Goal: Task Accomplishment & Management: Use online tool/utility

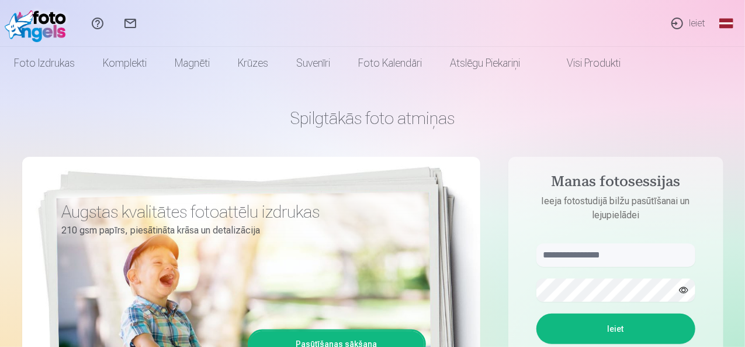
click at [696, 27] on link "Ieiet" at bounding box center [688, 23] width 54 height 47
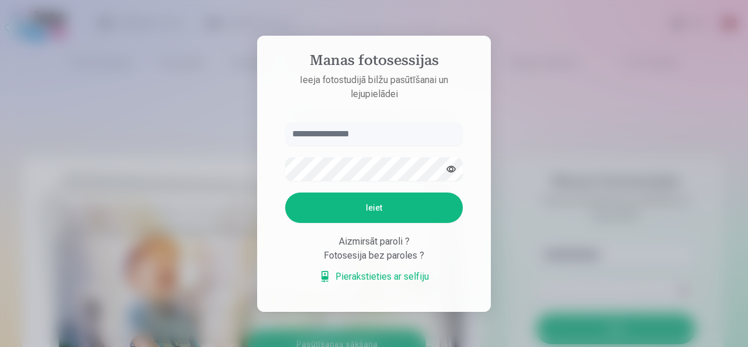
click at [422, 134] on input "text" at bounding box center [374, 133] width 178 height 23
type input "**********"
click at [391, 199] on button "Ieiet" at bounding box center [374, 207] width 178 height 30
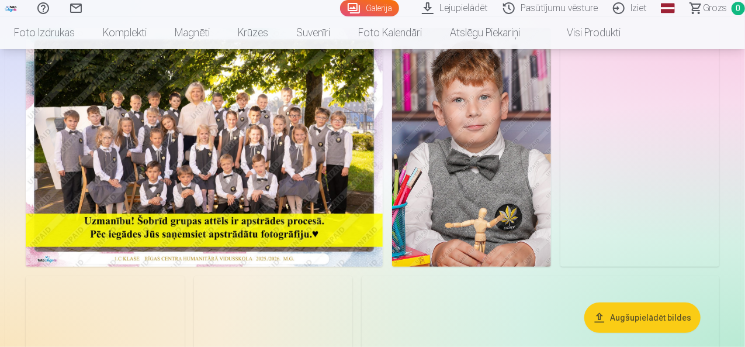
scroll to position [117, 0]
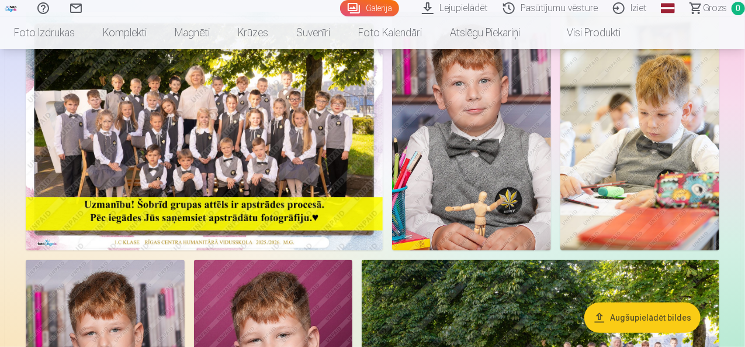
click at [658, 318] on button "Augšupielādēt bildes" at bounding box center [642, 317] width 116 height 30
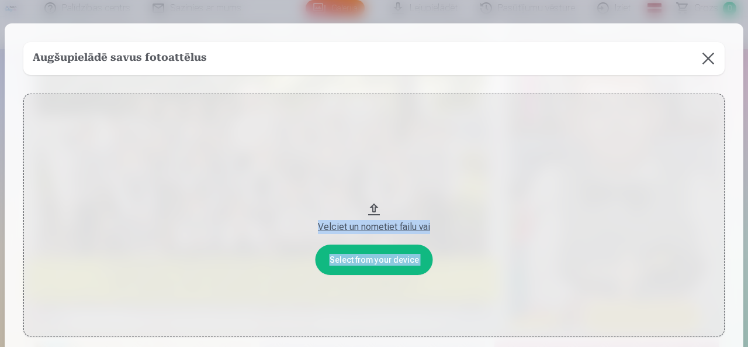
drag, startPoint x: 642, startPoint y: 34, endPoint x: 555, endPoint y: 108, distance: 113.6
click at [555, 108] on div "Augšupielādē savus fotoattēlus Select from your device Velciet un nometiet fail…" at bounding box center [374, 188] width 739 height 331
click at [706, 61] on button at bounding box center [708, 58] width 33 height 33
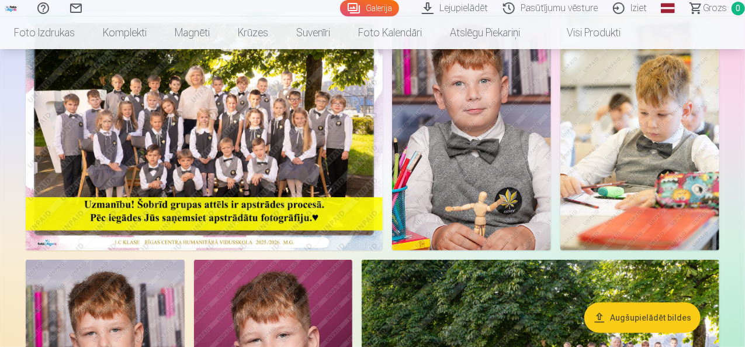
scroll to position [175, 0]
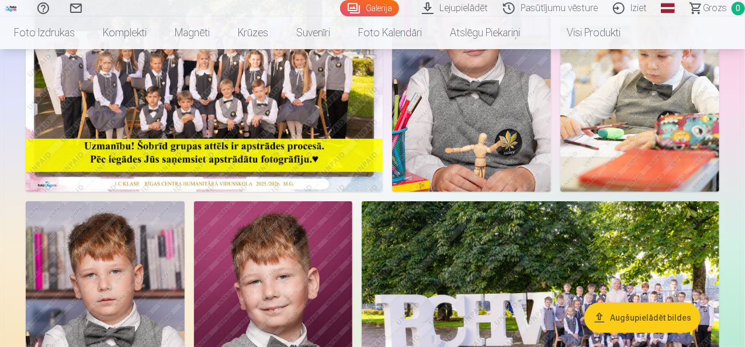
click at [551, 172] on img at bounding box center [471, 72] width 159 height 238
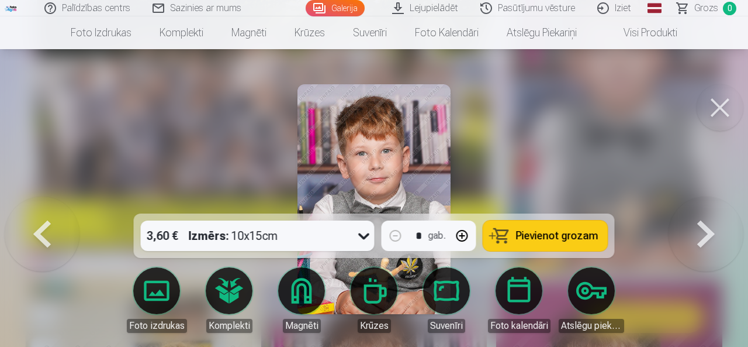
click at [700, 202] on button at bounding box center [706, 198] width 75 height 5
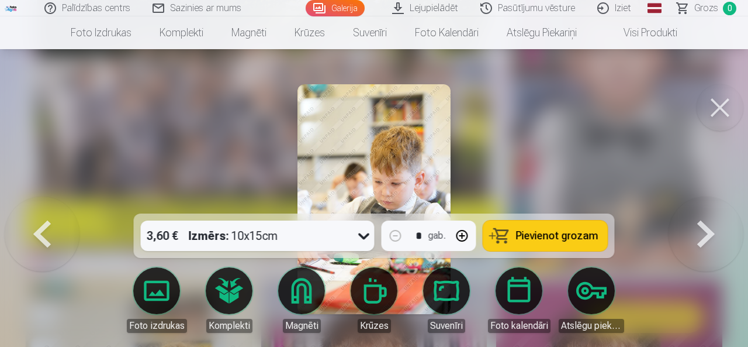
click at [699, 202] on button at bounding box center [706, 198] width 75 height 5
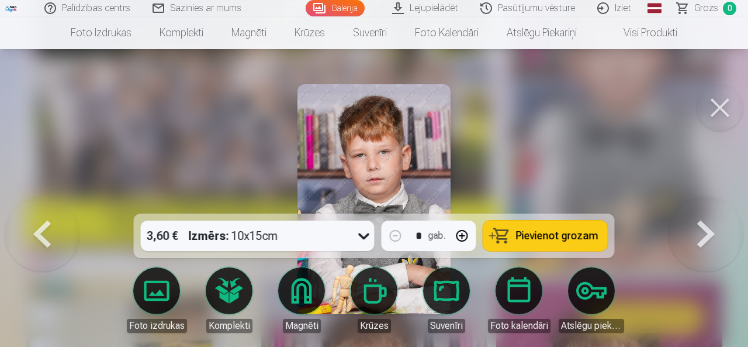
click at [699, 202] on button at bounding box center [706, 198] width 75 height 5
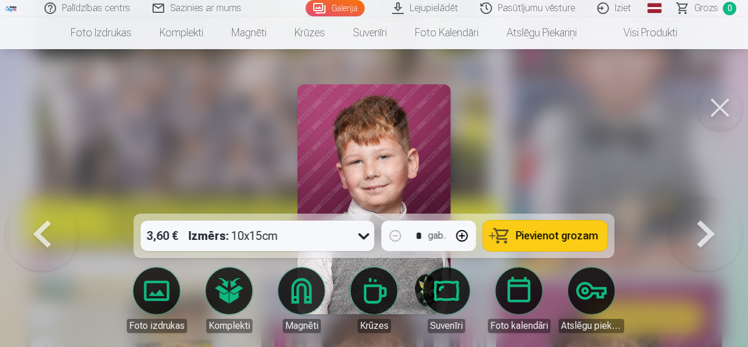
click at [699, 202] on button at bounding box center [706, 198] width 75 height 5
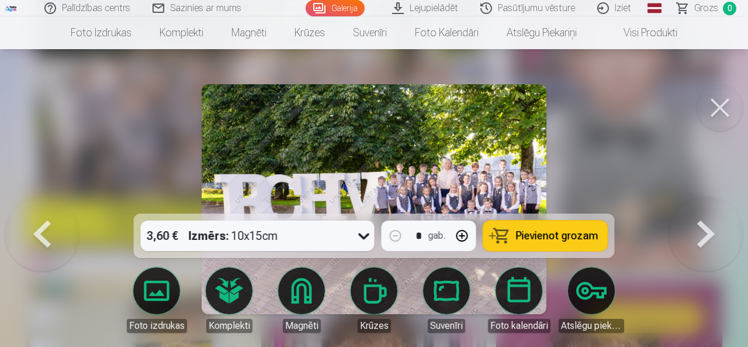
click at [699, 202] on button at bounding box center [706, 198] width 75 height 5
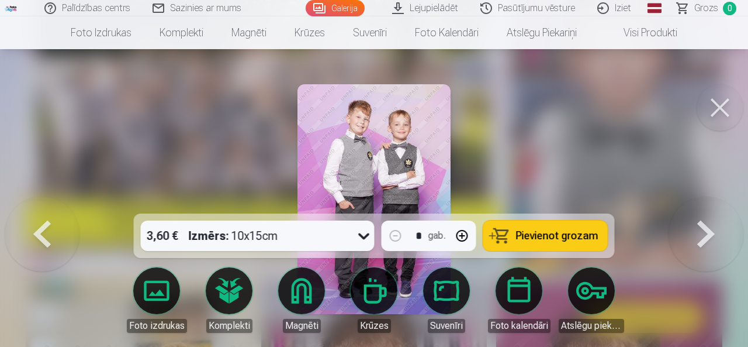
click at [699, 202] on button at bounding box center [706, 198] width 75 height 5
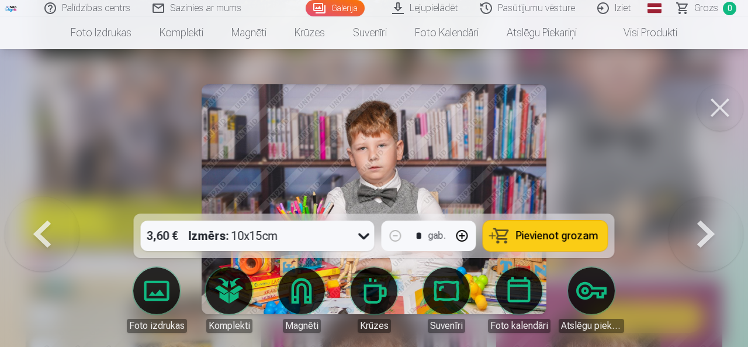
click at [699, 202] on button at bounding box center [706, 198] width 75 height 5
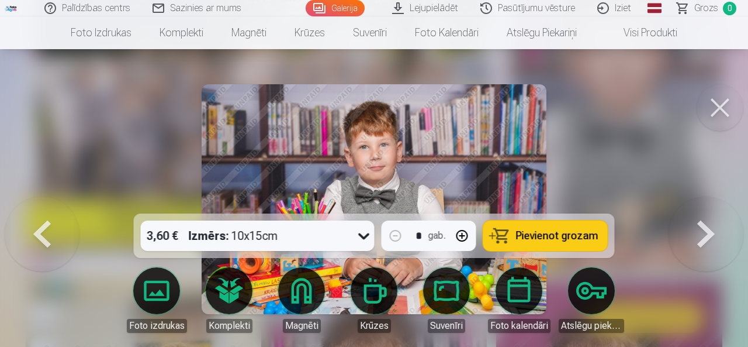
click at [699, 202] on button at bounding box center [706, 198] width 75 height 5
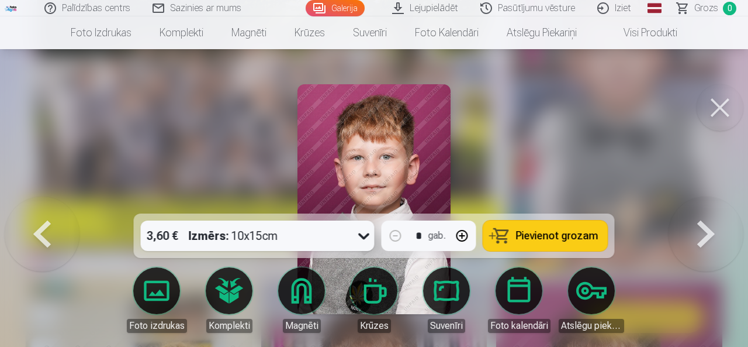
click at [699, 202] on button at bounding box center [706, 198] width 75 height 5
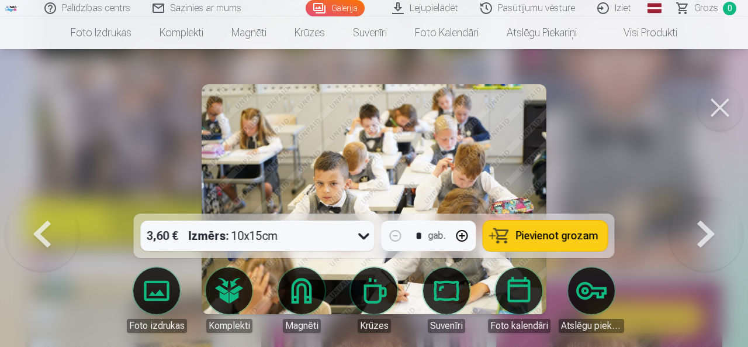
click at [699, 202] on button at bounding box center [706, 198] width 75 height 5
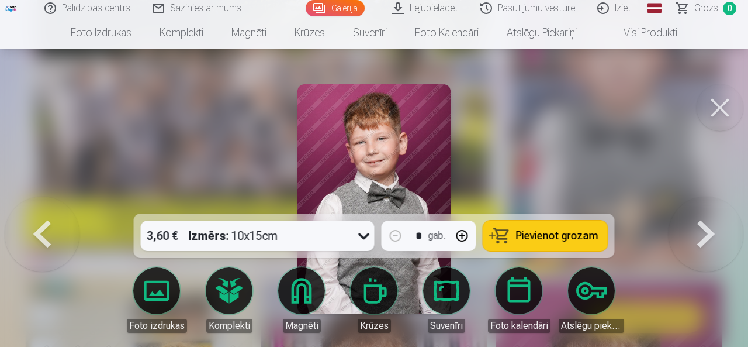
click at [699, 202] on button at bounding box center [706, 198] width 75 height 5
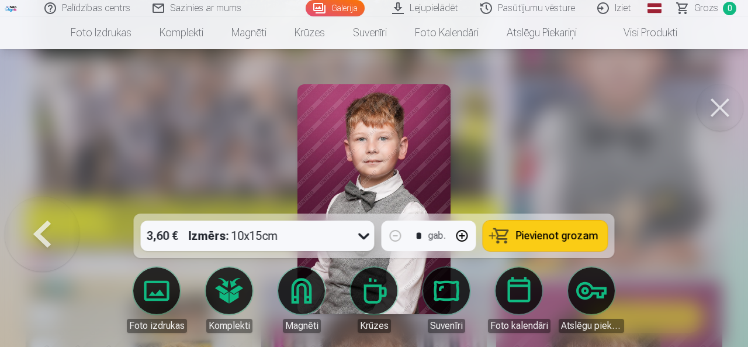
click at [699, 232] on div at bounding box center [374, 173] width 748 height 347
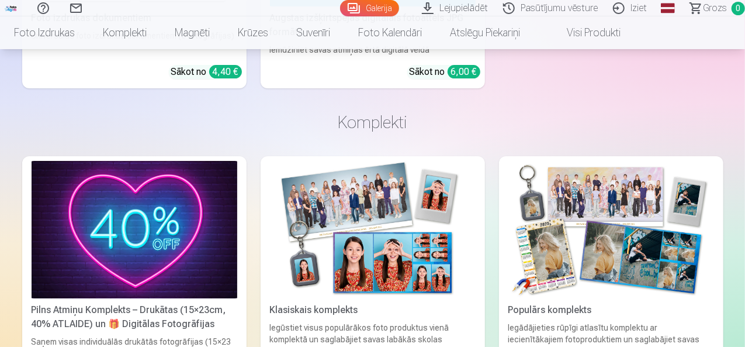
scroll to position [1987, 0]
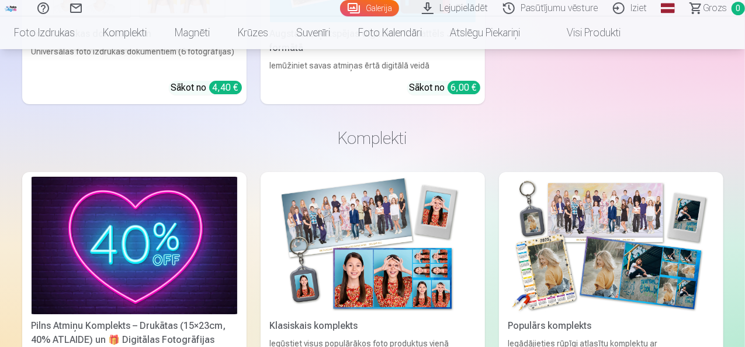
click at [416, 8] on link "Lejupielādēt" at bounding box center [456, 8] width 81 height 16
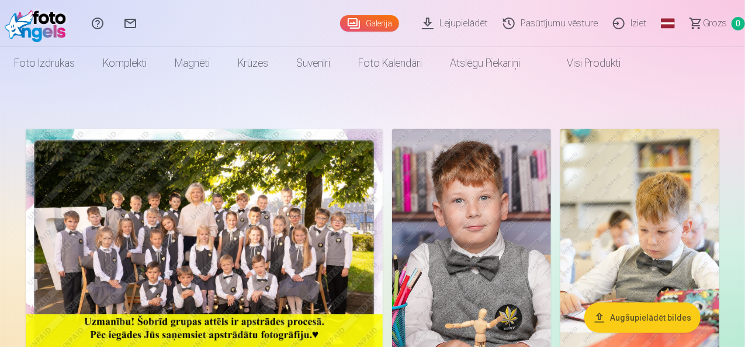
click at [625, 22] on link "Iziet" at bounding box center [631, 23] width 49 height 47
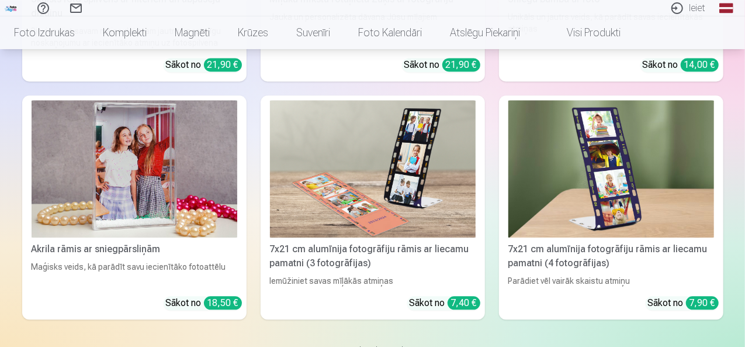
scroll to position [3565, 0]
